Goal: Navigation & Orientation: Go to known website

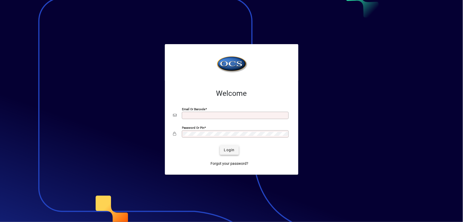
type input "**********"
click at [228, 150] on span "Login" at bounding box center [229, 149] width 11 height 5
